Goal: Information Seeking & Learning: Learn about a topic

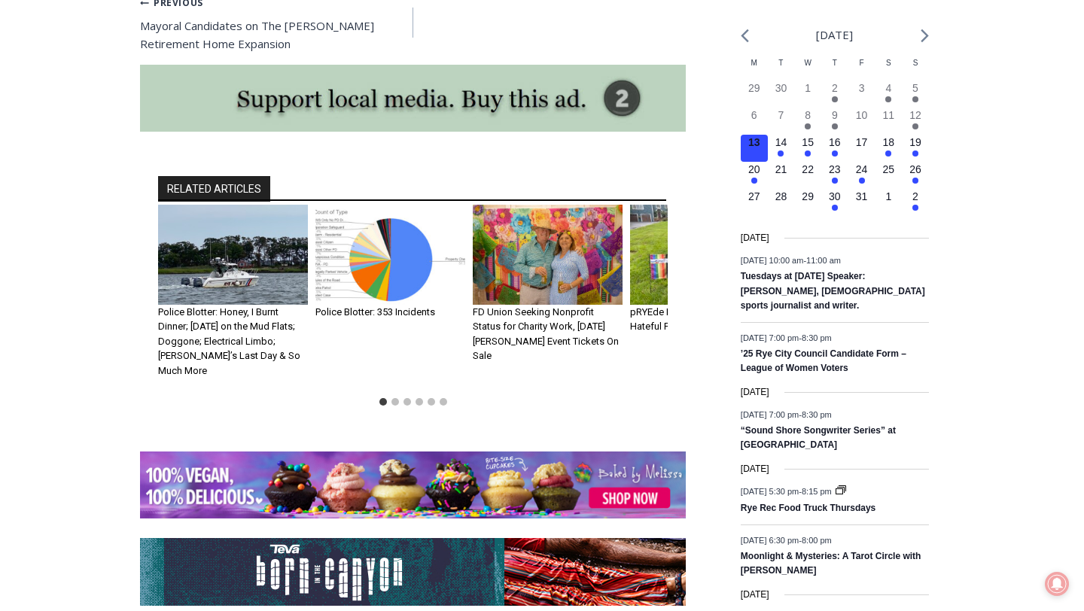
scroll to position [1707, 0]
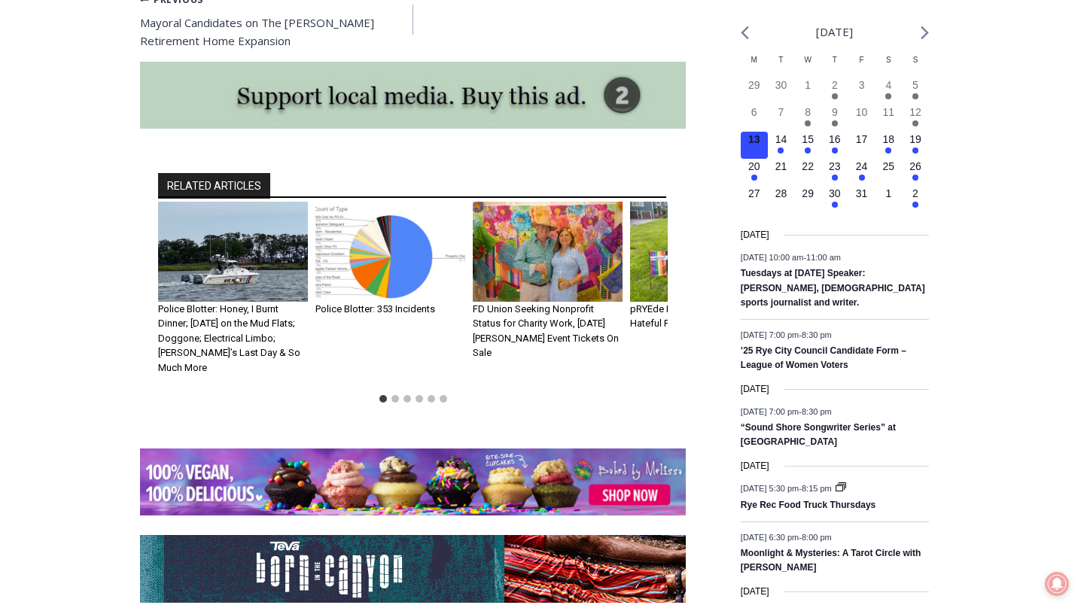
click at [538, 224] on img "3 of 6" at bounding box center [548, 252] width 150 height 100
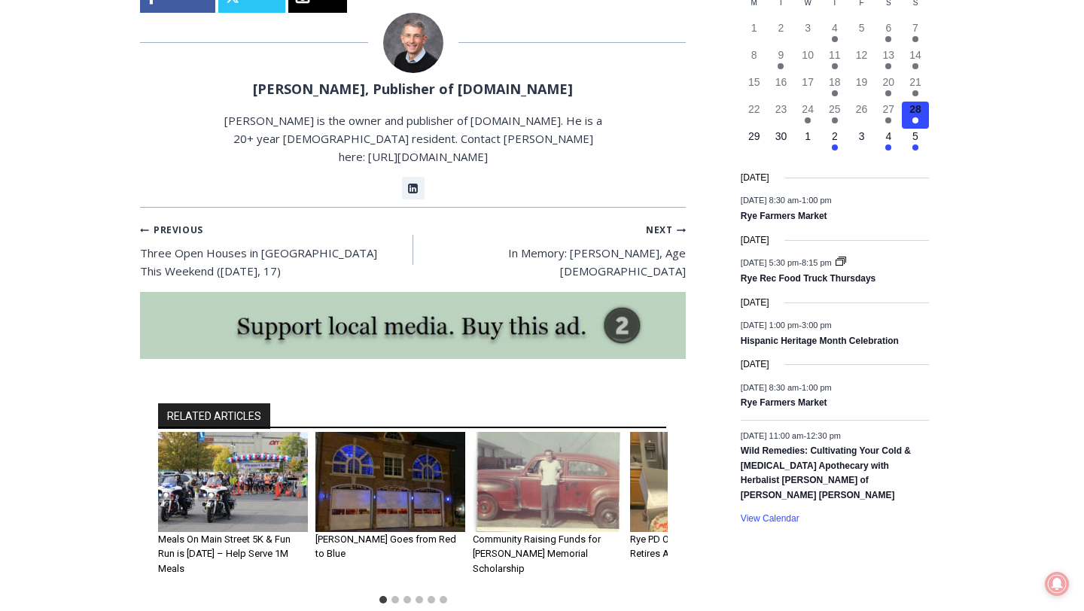
scroll to position [1765, 0]
click at [550, 470] on img "3 of 6" at bounding box center [548, 481] width 150 height 100
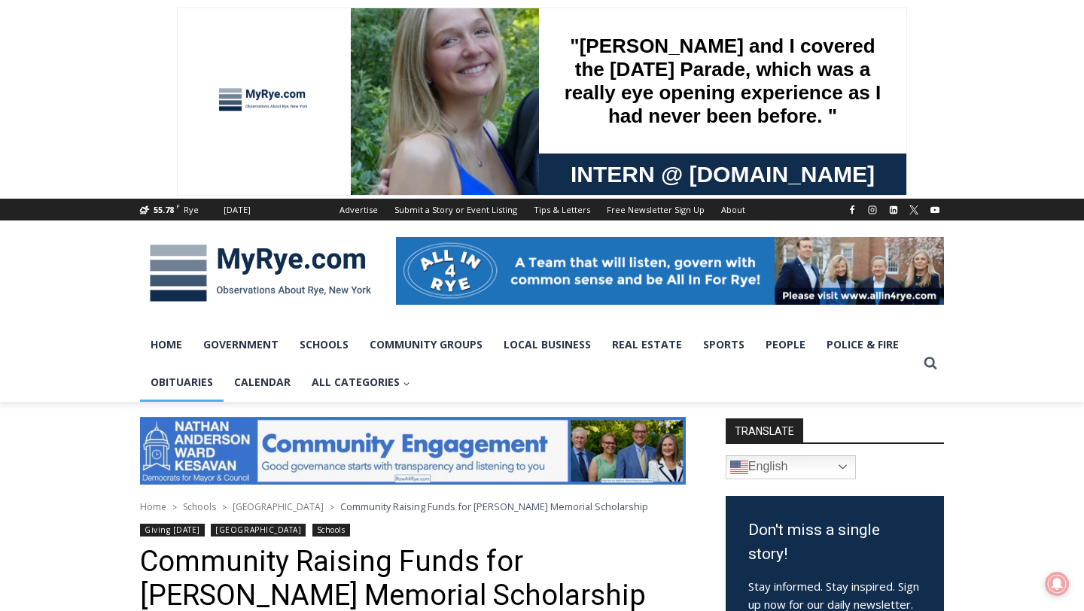
click at [180, 379] on link "Obituaries" at bounding box center [182, 383] width 84 height 38
